Goal: Navigation & Orientation: Find specific page/section

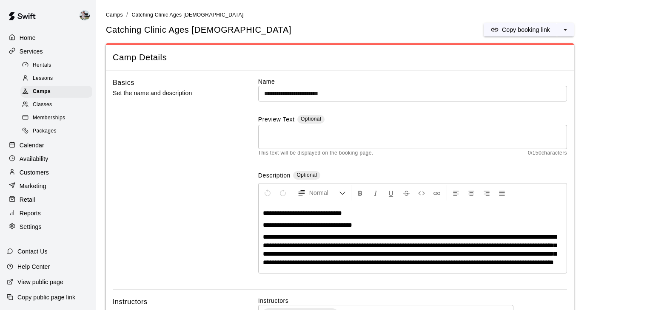
scroll to position [753, 0]
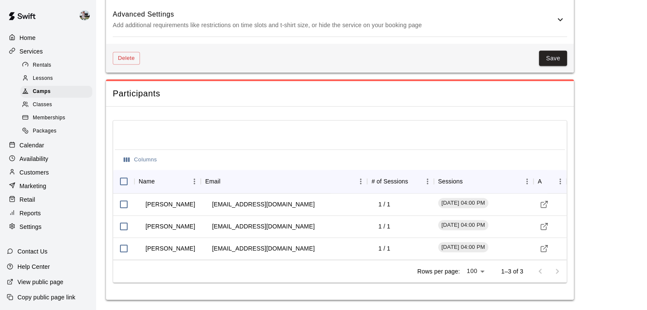
click at [17, 35] on div at bounding box center [14, 38] width 11 height 8
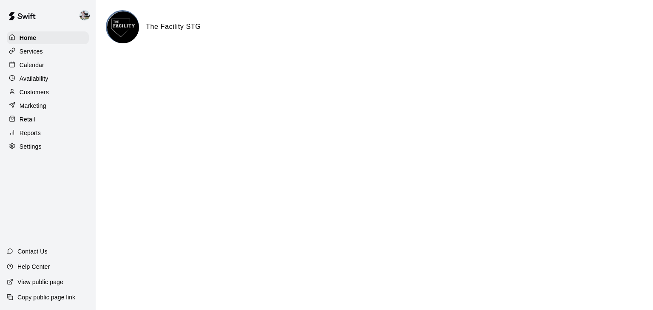
click at [33, 48] on p "Services" at bounding box center [31, 51] width 23 height 9
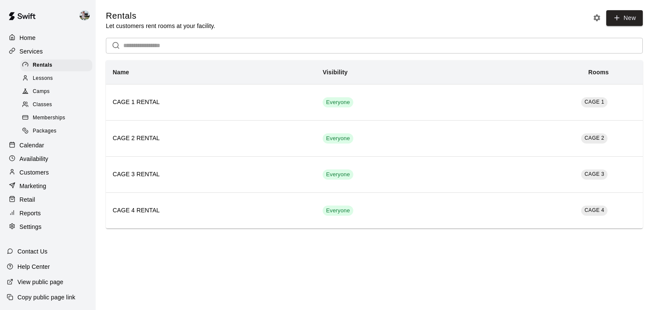
click at [38, 96] on span "Camps" at bounding box center [41, 92] width 17 height 9
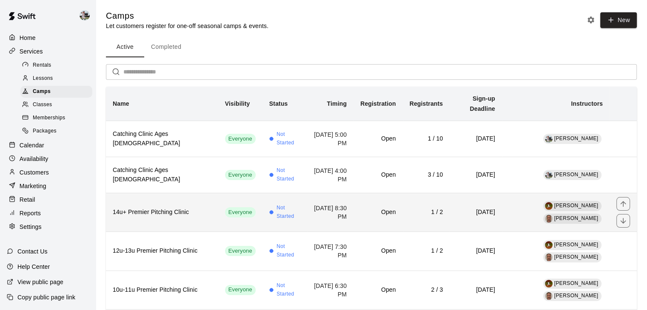
scroll to position [89, 0]
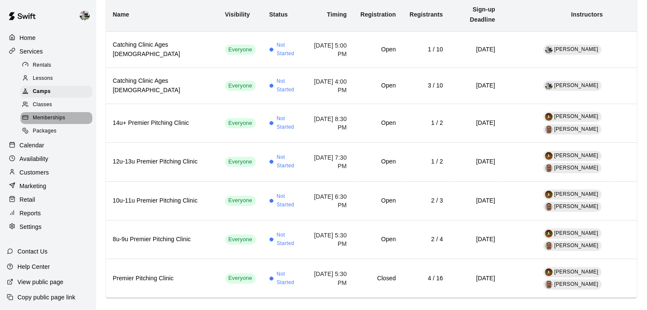
click at [71, 124] on div "Memberships" at bounding box center [56, 118] width 72 height 12
